Goal: Information Seeking & Learning: Get advice/opinions

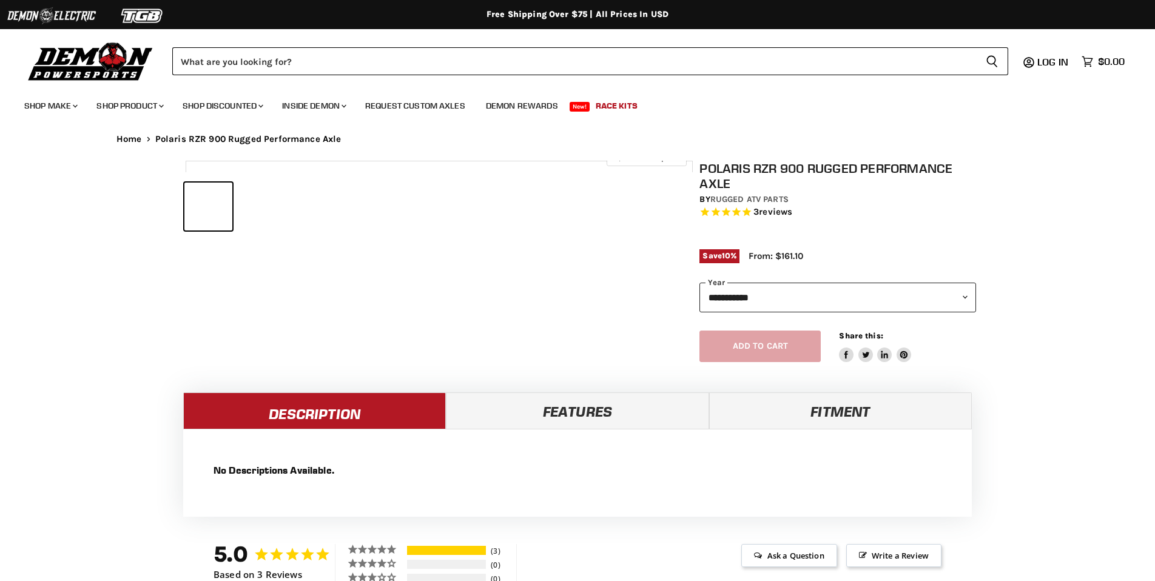
select select "******"
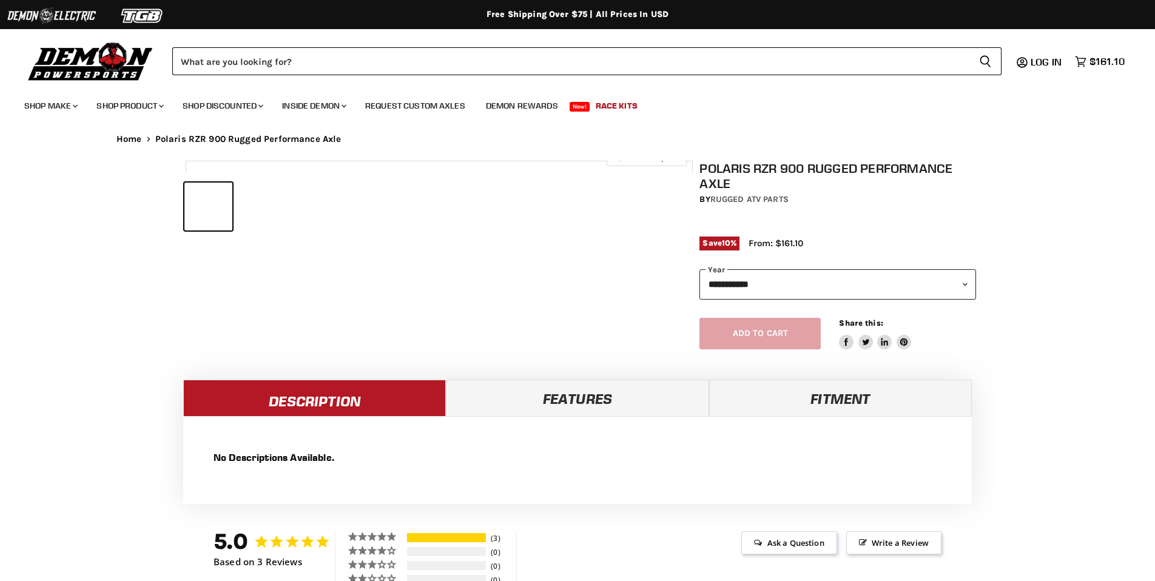
select select "******"
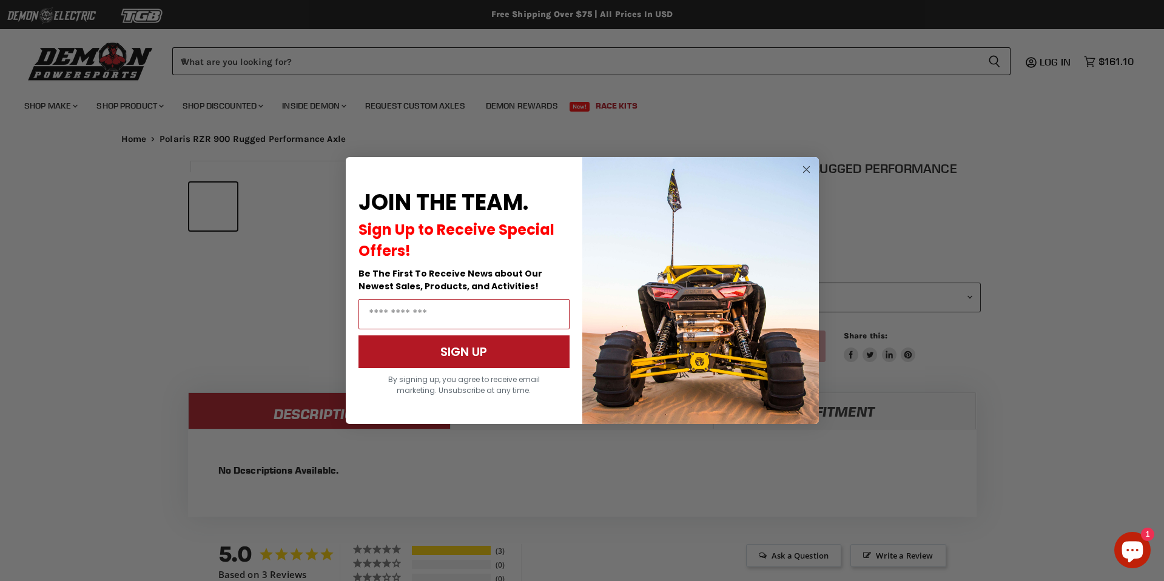
scroll to position [581, 0]
